Goal: Transaction & Acquisition: Purchase product/service

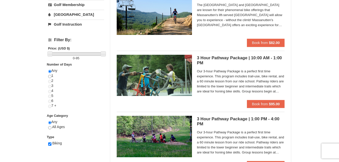
scroll to position [121, 0]
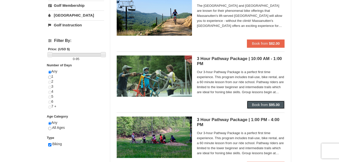
click at [264, 104] on span "Book from" at bounding box center [260, 105] width 16 height 4
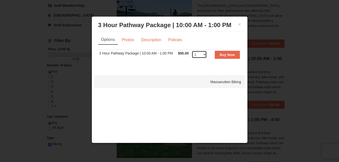
click at [202, 54] on select "1 2 3 4 5 6" at bounding box center [199, 55] width 15 height 8
select select "2"
click at [192, 51] on select "1 2 3 4 5 6" at bounding box center [199, 55] width 15 height 8
click at [133, 39] on link "Photos" at bounding box center [127, 40] width 19 height 10
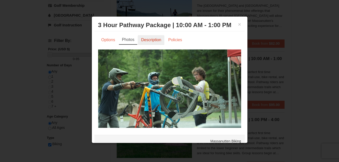
click at [156, 39] on link "Description" at bounding box center [151, 40] width 27 height 10
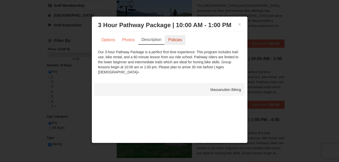
click at [175, 39] on link "Policies" at bounding box center [175, 40] width 20 height 10
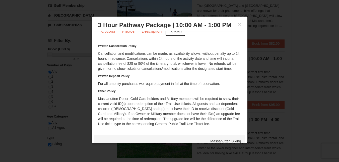
scroll to position [0, 0]
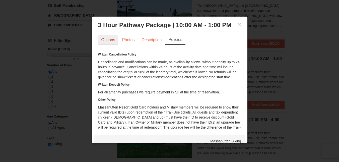
click at [112, 41] on link "Options" at bounding box center [108, 40] width 20 height 10
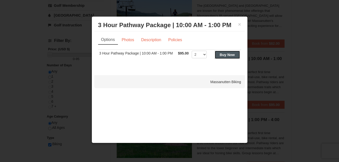
click at [225, 54] on strong "Buy Now" at bounding box center [227, 55] width 15 height 4
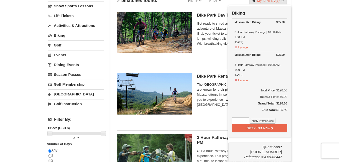
scroll to position [44, 0]
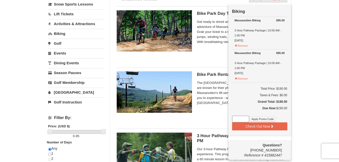
click at [240, 119] on input at bounding box center [240, 119] width 17 height 7
paste input "FallBike25"
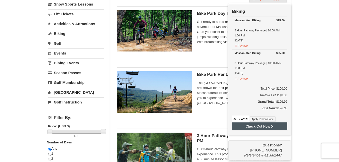
type input "FallBike25"
click at [257, 125] on button "Check Out Now" at bounding box center [259, 126] width 55 height 8
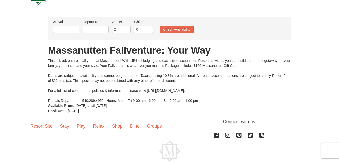
scroll to position [47, 0]
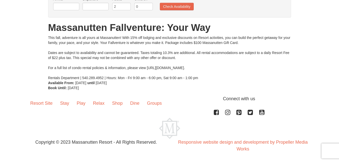
click at [228, 51] on div "This fall, adventure is all yours at Massanutten! With 15% off lodging and excl…" at bounding box center [169, 57] width 243 height 45
click at [253, 71] on div "This fall, adventure is all yours at Massanutten! With 15% off lodging and excl…" at bounding box center [169, 57] width 243 height 45
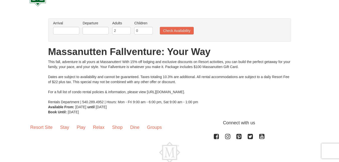
scroll to position [0, 0]
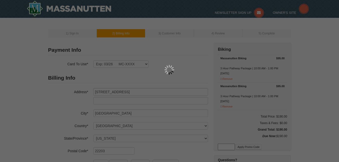
select select "VA"
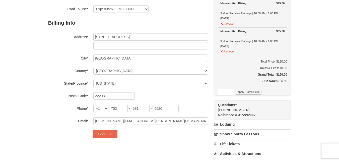
scroll to position [55, 0]
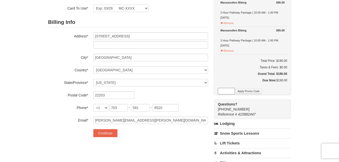
click at [228, 91] on input at bounding box center [226, 91] width 17 height 7
paste input "FallBike25"
type input "FallBike25"
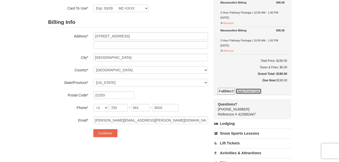
click at [243, 93] on button "Apply Promo Code" at bounding box center [248, 91] width 26 height 6
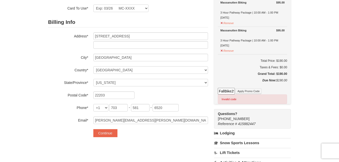
click at [229, 92] on input "FallBike25" at bounding box center [226, 91] width 17 height 7
paste input "WHEELDEAL50"
type input "WHEELDEAL50"
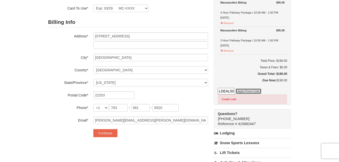
scroll to position [0, 0]
click at [248, 91] on button "Apply Promo Code" at bounding box center [248, 91] width 26 height 6
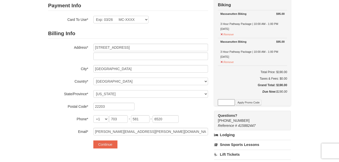
scroll to position [16, 0]
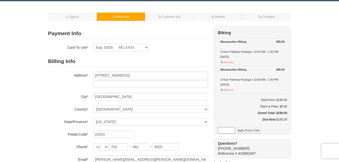
click at [224, 132] on input at bounding box center [226, 130] width 17 height 7
paste input "FallBike25"
type input "FallBike25"
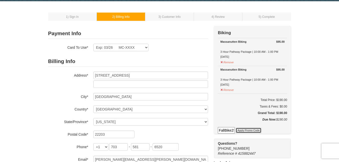
click at [243, 131] on button "Apply Promo Code" at bounding box center [248, 130] width 26 height 6
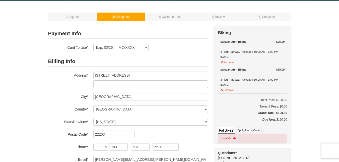
click at [229, 130] on input "FallBike25" at bounding box center [226, 130] width 17 height 7
type input "WHEELDEAL50"
click at [245, 132] on button "Apply Promo Code" at bounding box center [248, 130] width 26 height 6
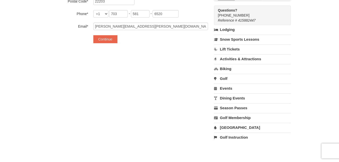
scroll to position [152, 0]
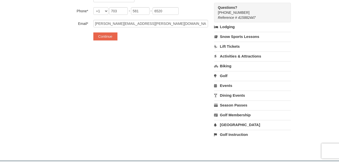
drag, startPoint x: 244, startPoint y: 13, endPoint x: 217, endPoint y: 15, distance: 27.2
click at [217, 15] on div "Questions? 1-540-289-9441 Reference # 415882447" at bounding box center [252, 13] width 77 height 20
copy span "1-540-289-9441"
click at [169, 160] on body "Browser Not Supported We notice you are using a browser which will not provide …" at bounding box center [169, 64] width 339 height 433
click at [297, 52] on div "1 ) Sign In 2 ) Billing Info 3 ) Customer Info ) Review ×" at bounding box center [169, 11] width 339 height 290
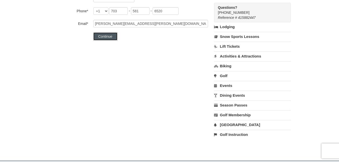
click at [110, 37] on button "Continue" at bounding box center [105, 36] width 24 height 8
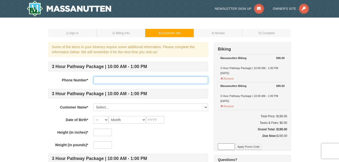
click at [105, 77] on input "text" at bounding box center [150, 80] width 115 height 8
type input "703-581-6520"
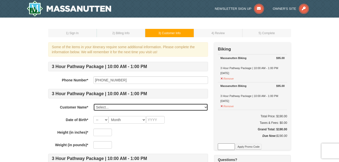
select select "28177053"
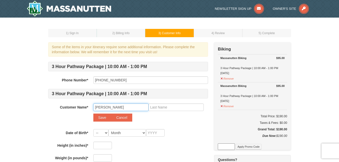
type input "Tony"
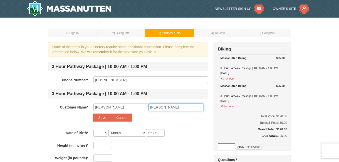
type input "Petruccelli"
click at [99, 118] on button "Save" at bounding box center [102, 117] width 18 height 8
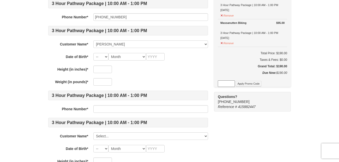
scroll to position [65, 0]
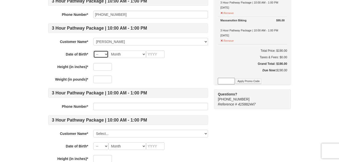
click at [103, 53] on select "-- 01 02 03 04 05 06 07 08 09 10 11 12 13 14 15 16 17 18 19 20 21 22 23 24 25 2…" at bounding box center [100, 54] width 15 height 8
click at [93, 50] on select "-- 01 02 03 04 05 06 07 08 09 10 11 12 13 14 15 16 17 18 19 20 21 22 23 24 25 2…" at bounding box center [100, 54] width 15 height 8
drag, startPoint x: 123, startPoint y: 54, endPoint x: 107, endPoint y: 64, distance: 18.3
click at [107, 64] on input "text" at bounding box center [102, 67] width 19 height 8
click at [124, 54] on select "Month January February March April May June July August September October Novem…" at bounding box center [127, 54] width 38 height 8
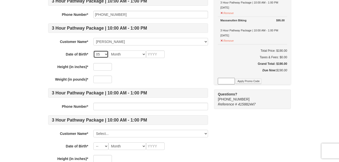
click at [106, 53] on select "-- 01 02 03 04 05 06 07 08 09 10 11 12 13 14 15 16 17 18 19 20 21 22 23 24 25 2…" at bounding box center [100, 54] width 15 height 8
select select "21"
click at [93, 50] on select "-- 01 02 03 04 05 06 07 08 09 10 11 12 13 14 15 16 17 18 19 20 21 22 23 24 25 2…" at bounding box center [100, 54] width 15 height 8
click at [118, 51] on select "Month January February March April May June July August September October Novem…" at bounding box center [127, 54] width 38 height 8
select select "05"
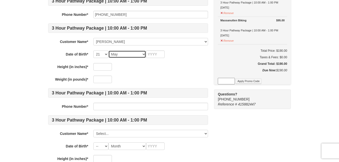
click at [108, 50] on select "Month January February March April May June July August September October Novem…" at bounding box center [127, 54] width 38 height 8
click at [157, 55] on input "text" at bounding box center [155, 54] width 19 height 8
type input "1965"
type input "5"
type input "6"
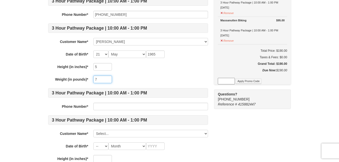
type input "7"
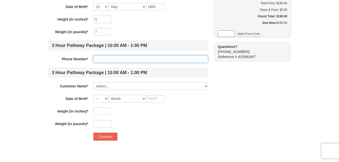
scroll to position [113, 0]
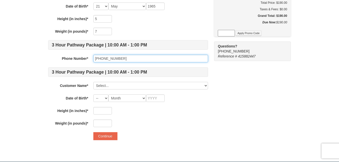
type input "[PHONE_NUMBER]"
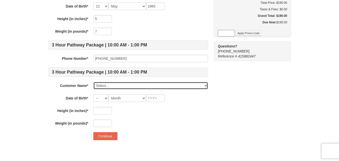
click at [125, 83] on select "Select... Tony Petruccelli Tony Petruccelli Add New..." at bounding box center [150, 86] width 115 height 8
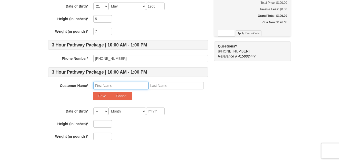
click at [109, 85] on input "text" at bounding box center [120, 86] width 55 height 8
type input "Nicky"
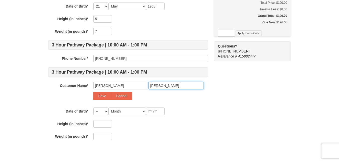
type input "Petruccelli"
select select "19"
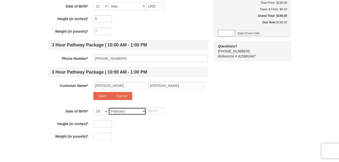
select select "03"
type input "2013"
type input "5"
type input "0"
click at [196, 119] on div "3 Hour Pathway Package | 10:00 AM - 1:00 PM Phone Number* 703-581-6520 3 Hour P…" at bounding box center [128, 44] width 160 height 192
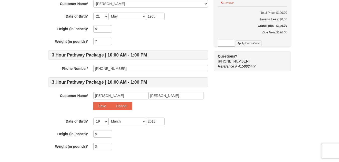
scroll to position [107, 0]
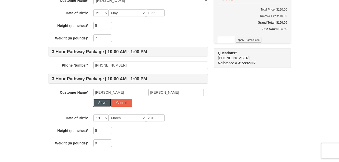
click at [105, 104] on button "Save" at bounding box center [102, 103] width 18 height 8
select select
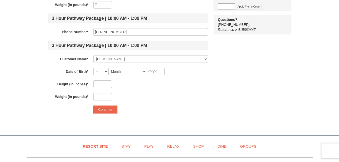
scroll to position [142, 0]
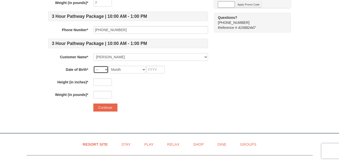
click at [104, 69] on select "-- 01 02 03 04 05 06 07 08 09 10 11 12 13 14 15 16 17 18 19 20 21 22 23 24 25 2…" at bounding box center [100, 70] width 15 height 8
select select "19"
click at [93, 66] on select "-- 01 02 03 04 05 06 07 08 09 10 11 12 13 14 15 16 17 18 19 20 21 22 23 24 25 2…" at bounding box center [100, 70] width 15 height 8
click at [112, 70] on select "Month January February March April May June July August September October Novem…" at bounding box center [127, 70] width 38 height 8
select select "03"
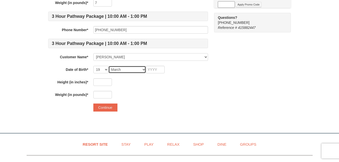
click at [108, 66] on select "Month January February March April May June July August September October Novem…" at bounding box center [127, 70] width 38 height 8
click at [159, 68] on input "text" at bounding box center [155, 70] width 19 height 8
type input "2013"
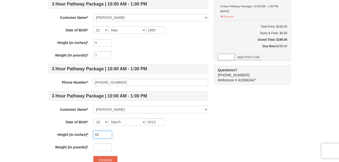
scroll to position [87, 0]
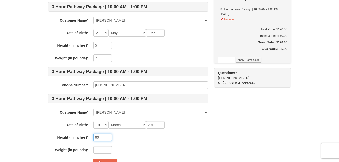
type input "60"
drag, startPoint x: 104, startPoint y: 47, endPoint x: 90, endPoint y: 50, distance: 14.4
click at [90, 50] on div "3 Hour Pathway Package | 10:00 AM - 1:00 PM Phone Number* 703-581-6520 3 Hour P…" at bounding box center [128, 64] width 160 height 179
type input "67"
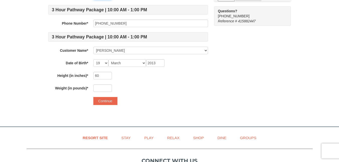
scroll to position [150, 0]
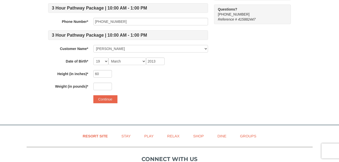
type input "195"
click at [98, 84] on input "text" at bounding box center [102, 87] width 19 height 8
drag, startPoint x: 107, startPoint y: 85, endPoint x: 86, endPoint y: 86, distance: 20.6
click at [86, 86] on div "Weight (in pounds)* 100" at bounding box center [128, 87] width 160 height 8
type input "95"
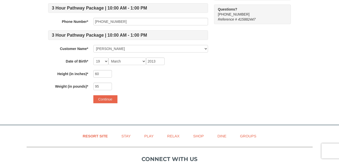
click at [145, 94] on form "3 Hour Pathway Package | 10:00 AM - 1:00 PM Phone Number* 703-581-6520 3 Hour P…" at bounding box center [128, 7] width 160 height 192
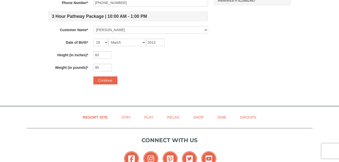
scroll to position [172, 0]
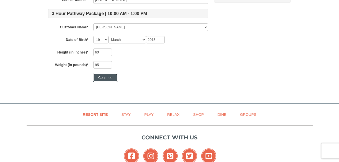
click at [105, 78] on button "Continue" at bounding box center [105, 77] width 24 height 8
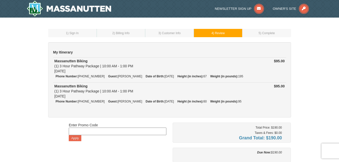
click at [129, 131] on input at bounding box center [118, 131] width 98 height 8
type input "WHEELDEAL50"
click at [75, 133] on input "WHEELDEAL50" at bounding box center [118, 131] width 98 height 8
click at [73, 137] on button "Apply" at bounding box center [75, 138] width 13 height 6
click at [91, 131] on input at bounding box center [118, 131] width 98 height 8
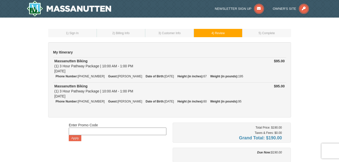
type input "FallBike25"
click at [71, 137] on button "Apply" at bounding box center [75, 138] width 13 height 6
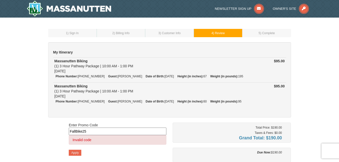
click at [109, 129] on input "FallBike25" at bounding box center [118, 131] width 98 height 8
drag, startPoint x: 109, startPoint y: 129, endPoint x: 53, endPoint y: 134, distance: 56.4
type input "WHEELDEAL50"
click at [76, 151] on button "Apply" at bounding box center [75, 152] width 13 height 6
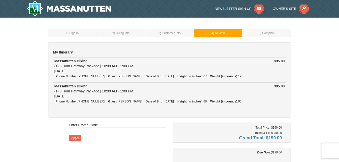
click at [90, 130] on input at bounding box center [118, 131] width 98 height 8
click at [81, 130] on input at bounding box center [118, 131] width 98 height 8
type input "FALLBIKE25"
click at [72, 136] on button "Apply" at bounding box center [75, 138] width 13 height 6
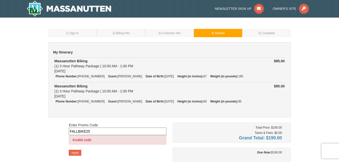
drag, startPoint x: 98, startPoint y: 129, endPoint x: 56, endPoint y: 128, distance: 41.6
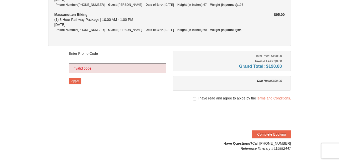
scroll to position [70, 0]
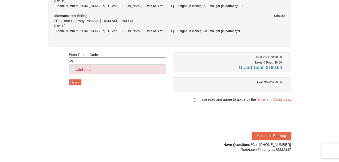
type input "WHEELDEAL50"
click at [74, 82] on button "Apply" at bounding box center [75, 82] width 13 height 6
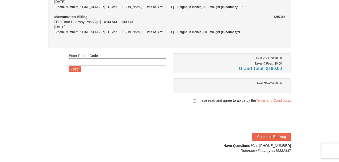
click at [207, 102] on span "I have read and agree to abide by the Terms and Conditions." at bounding box center [243, 100] width 93 height 5
click at [194, 101] on input "checkbox" at bounding box center [194, 101] width 3 height 4
checkbox input "true"
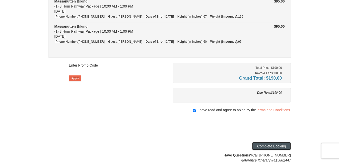
click at [267, 145] on button "Complete Booking" at bounding box center [271, 146] width 39 height 8
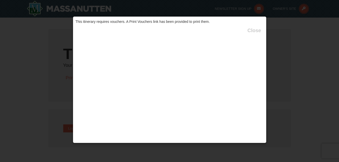
type input "[PERSON_NAME][EMAIL_ADDRESS][PERSON_NAME][DOMAIN_NAME]"
click at [203, 55] on div "This itinerary requires vouchers. A Print Vouchers link has been provided to pr…" at bounding box center [170, 79] width 194 height 127
click at [255, 29] on button "Close" at bounding box center [254, 30] width 14 height 5
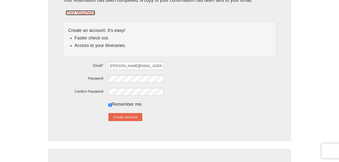
scroll to position [69, 0]
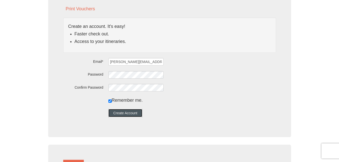
click at [123, 112] on button "Create Account" at bounding box center [125, 113] width 34 height 8
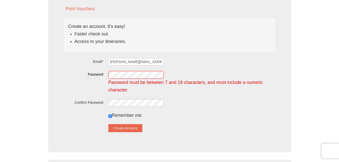
click at [102, 71] on div "Password Password must be between 7 and 19 characters, and must include a numer…" at bounding box center [169, 81] width 213 height 23
click at [105, 102] on div "Confirm Password" at bounding box center [169, 103] width 213 height 8
click at [128, 127] on button "Create Account" at bounding box center [125, 128] width 34 height 8
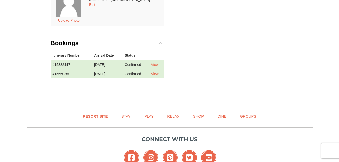
scroll to position [192, 0]
